Goal: Navigation & Orientation: Understand site structure

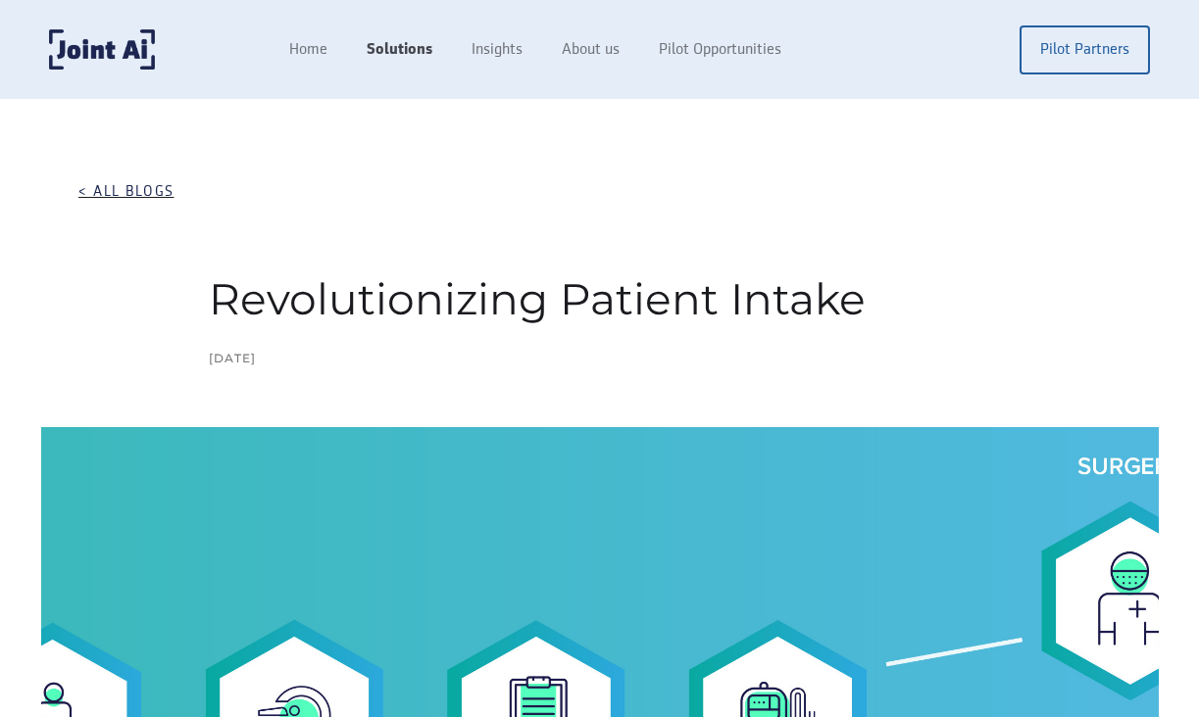
click at [409, 52] on link "Solutions" at bounding box center [399, 49] width 105 height 37
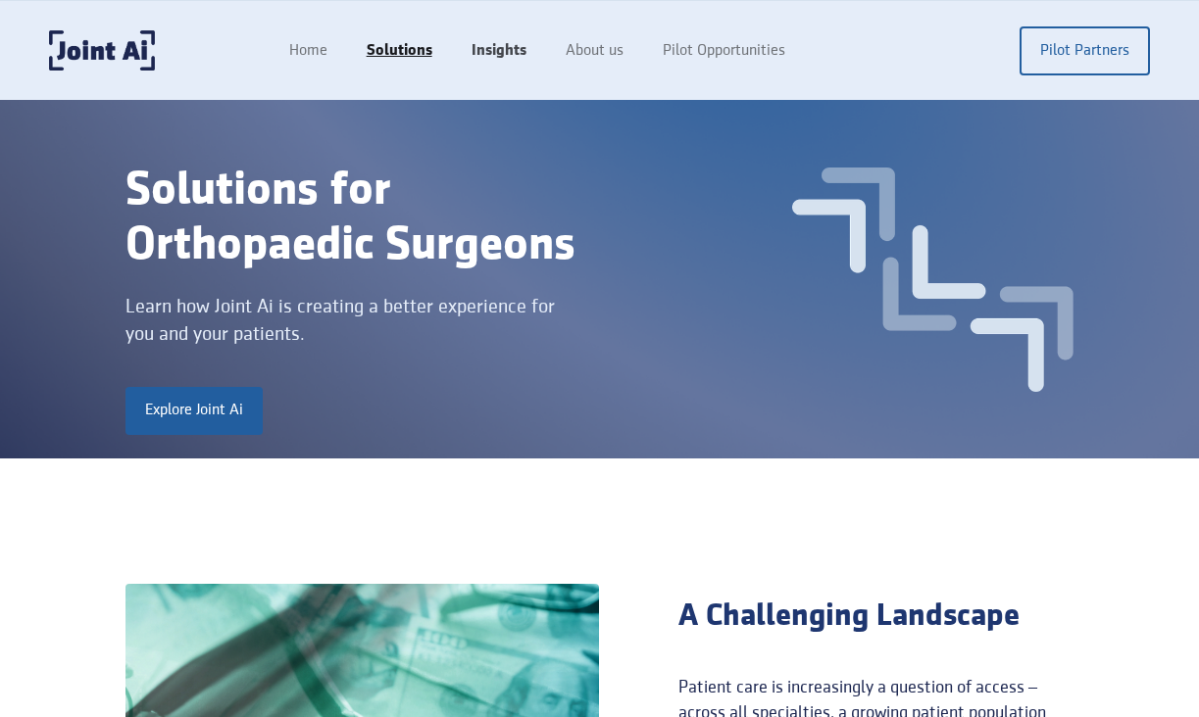
click at [494, 41] on link "Insights" at bounding box center [499, 50] width 94 height 37
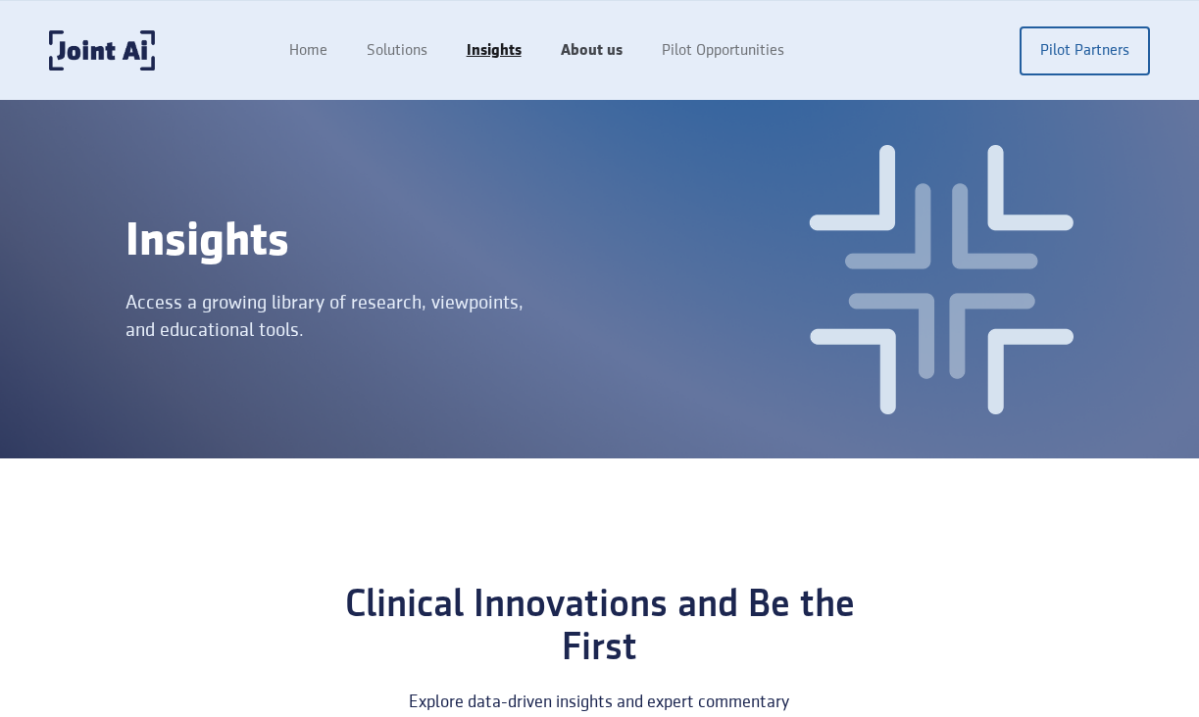
click at [619, 52] on link "About us" at bounding box center [591, 50] width 101 height 37
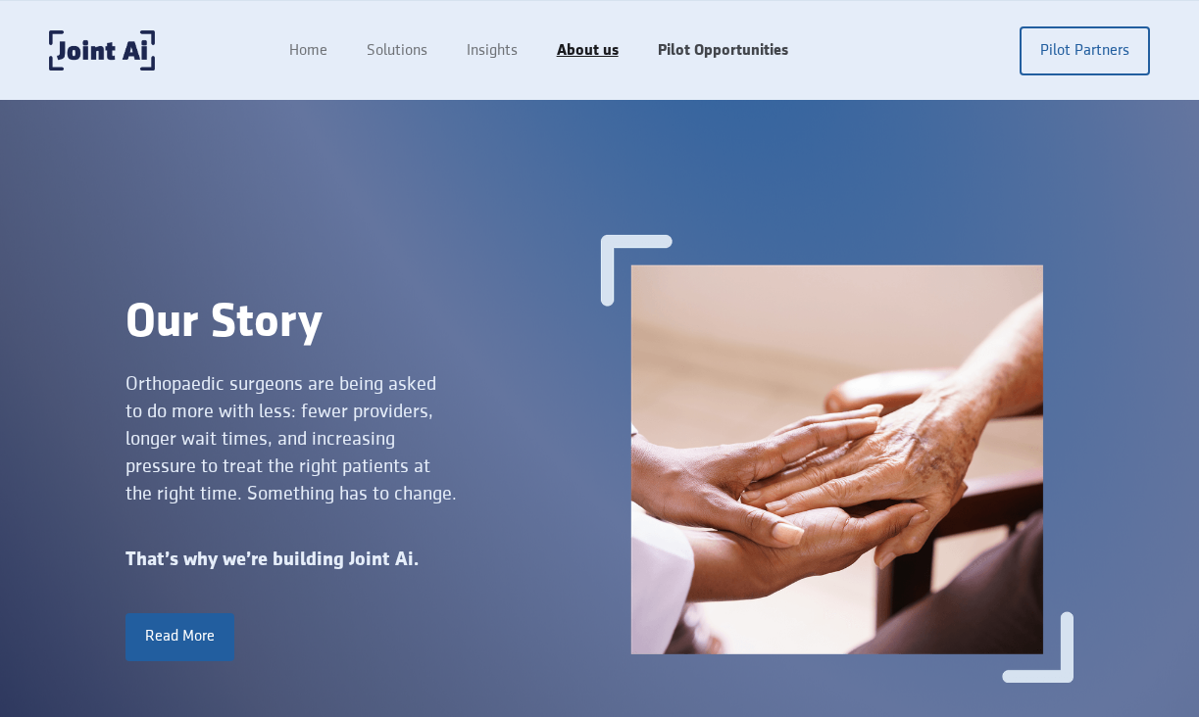
click at [695, 48] on link "Pilot Opportunities" at bounding box center [723, 50] width 170 height 37
